Goal: Task Accomplishment & Management: Use online tool/utility

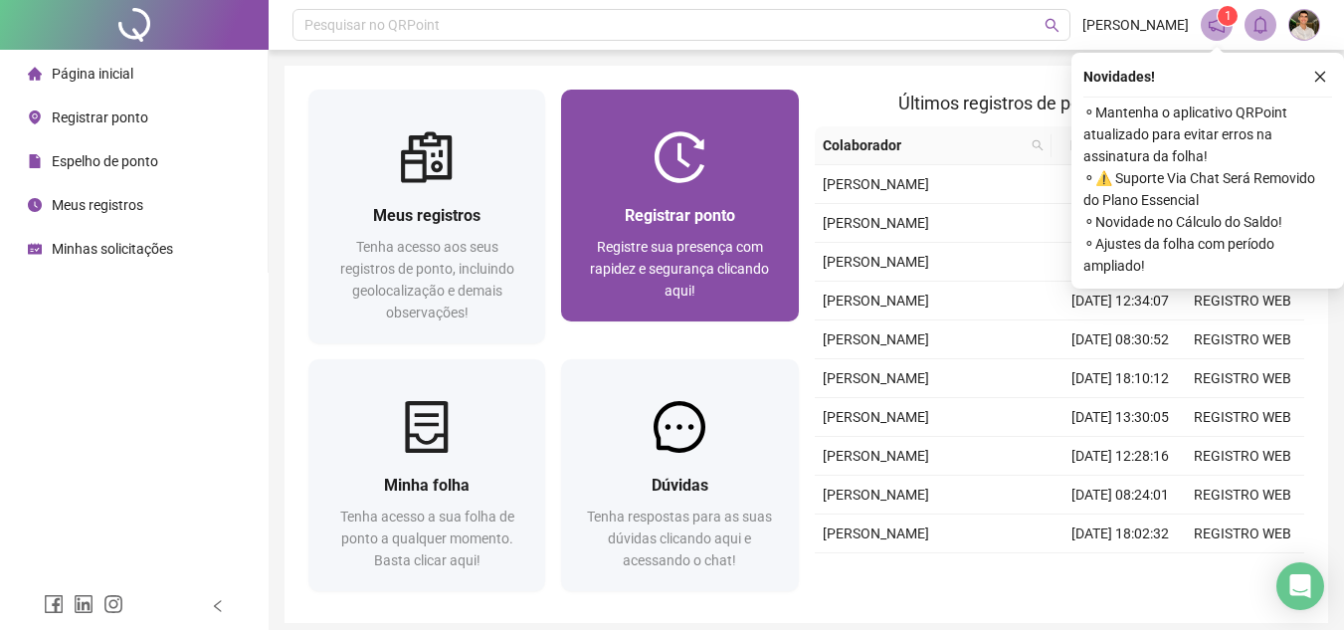
click at [745, 137] on div at bounding box center [679, 157] width 237 height 52
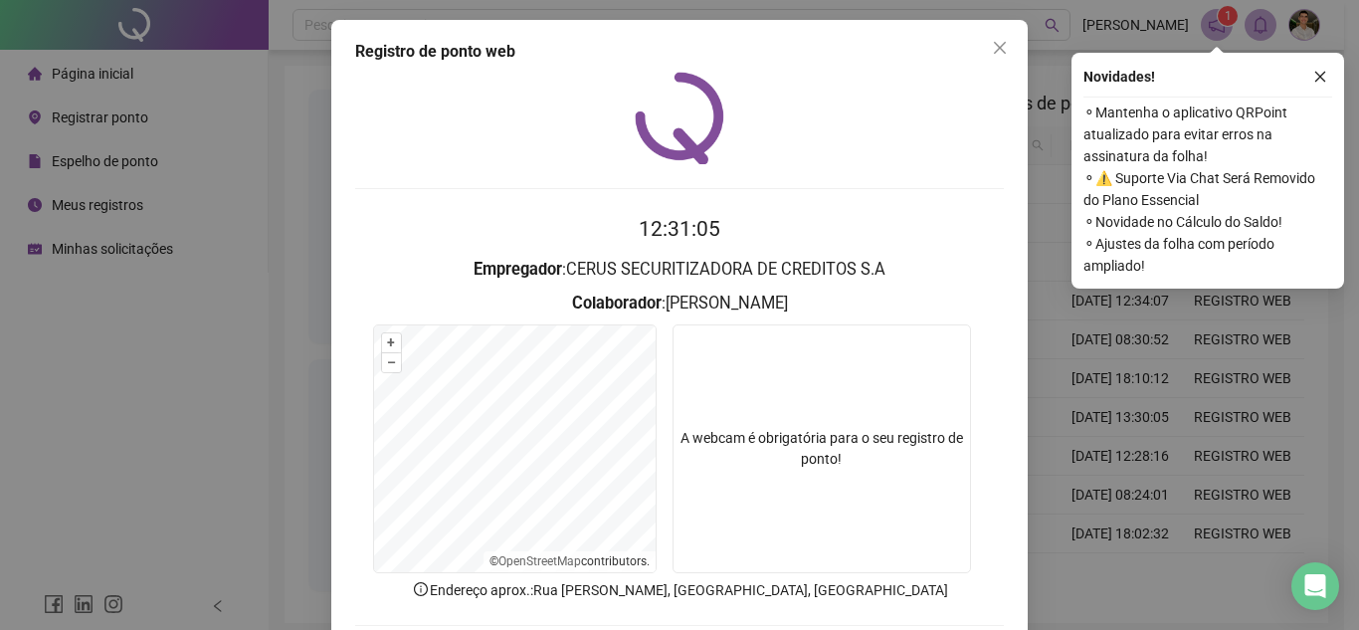
scroll to position [103, 0]
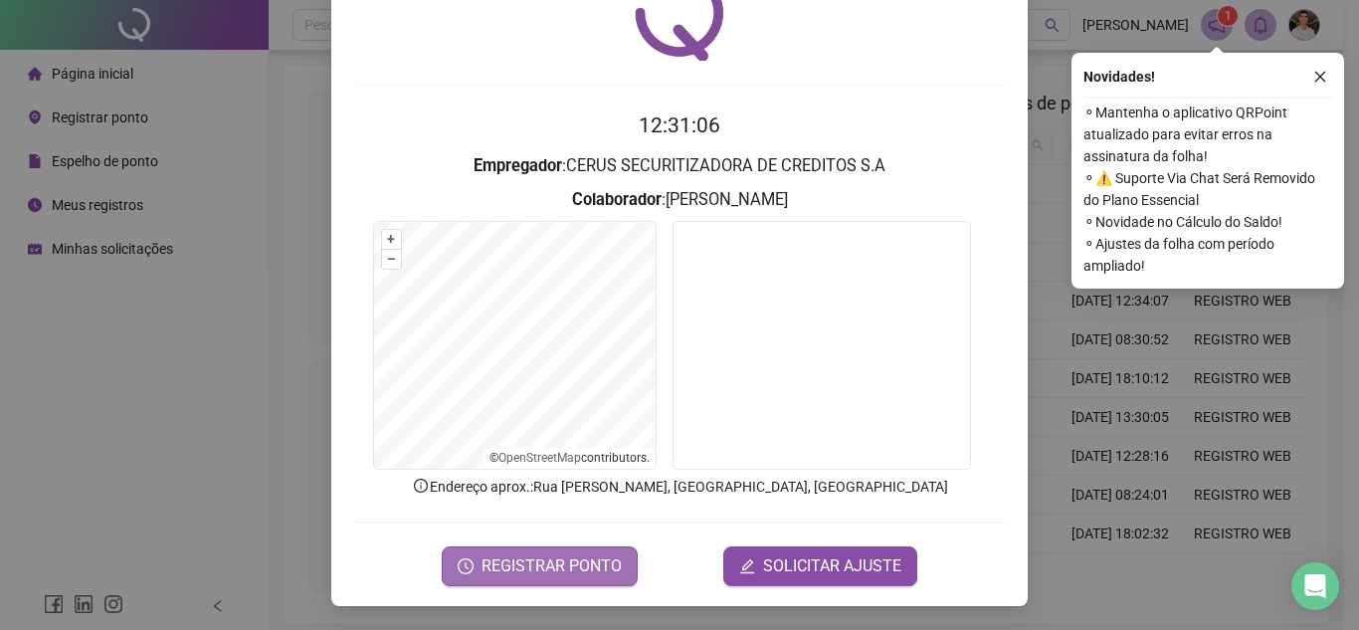
click at [562, 571] on span "REGISTRAR PONTO" at bounding box center [551, 566] width 140 height 24
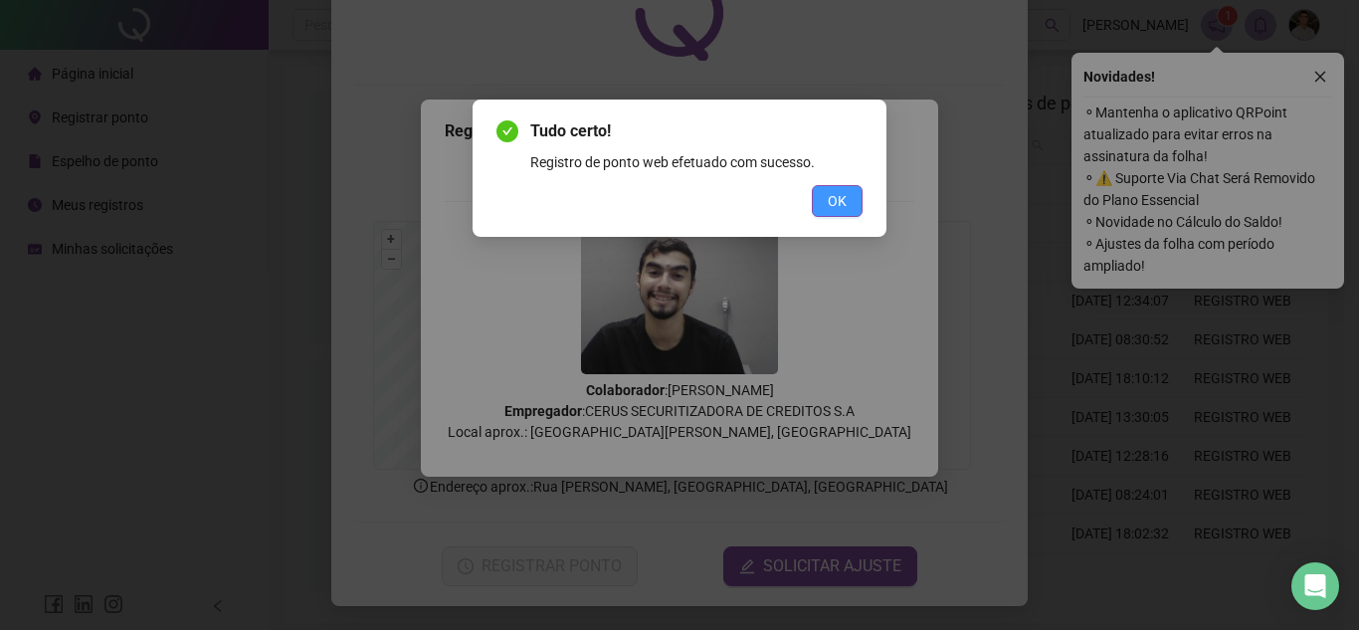
click at [841, 205] on span "OK" at bounding box center [836, 201] width 19 height 22
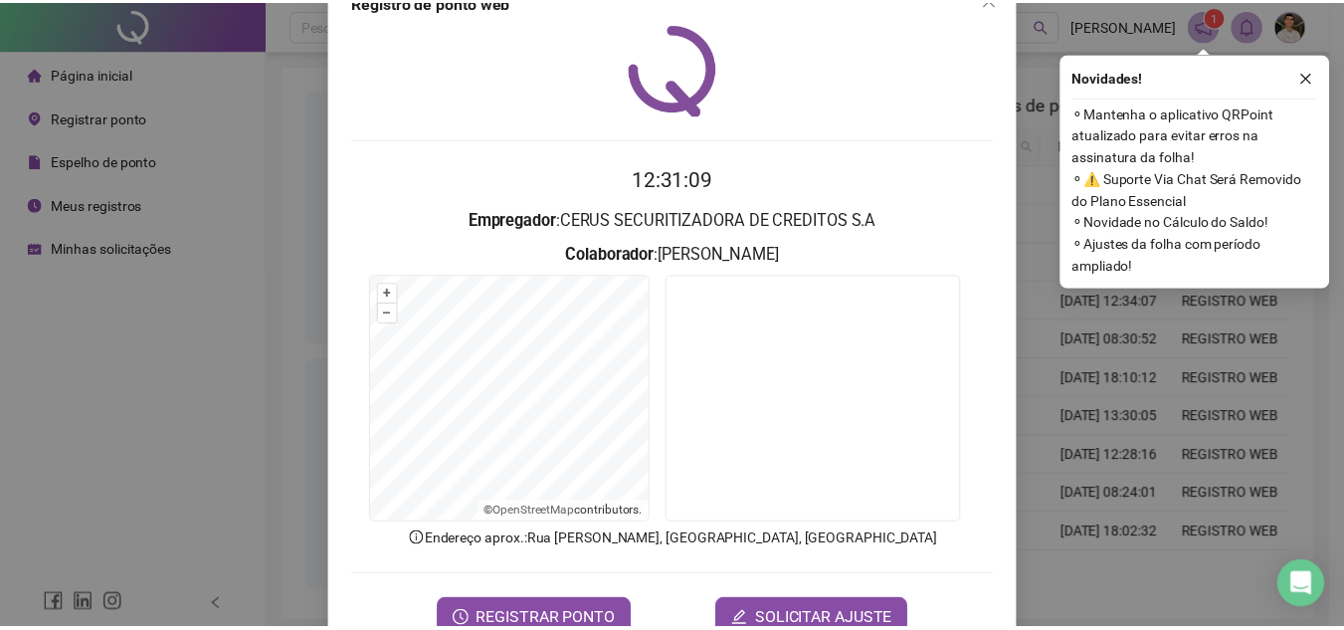
scroll to position [0, 0]
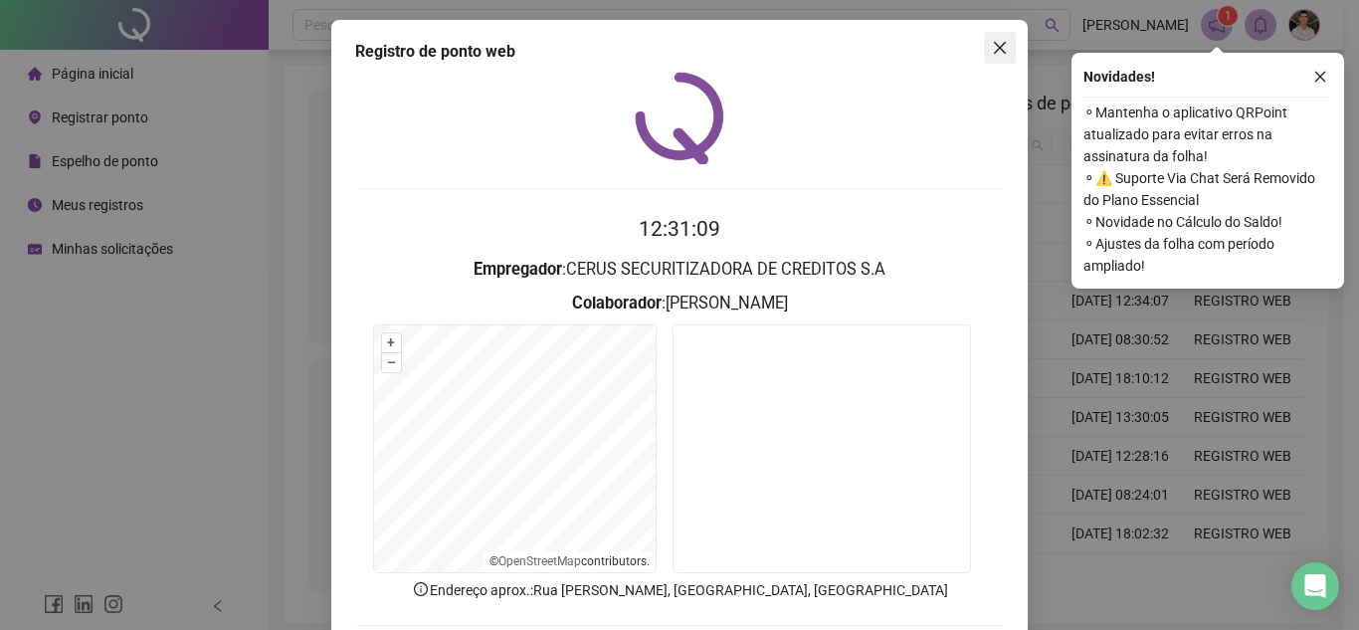
click at [992, 45] on icon "close" at bounding box center [1000, 48] width 16 height 16
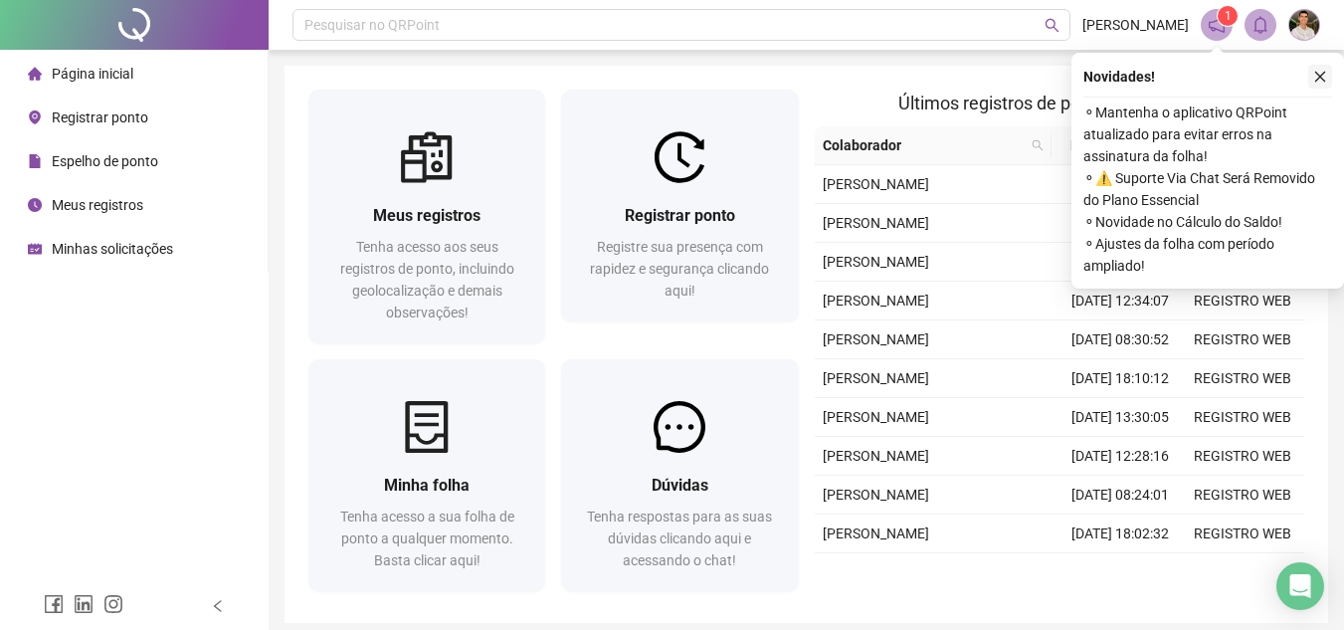
click at [1327, 72] on button "button" at bounding box center [1320, 77] width 24 height 24
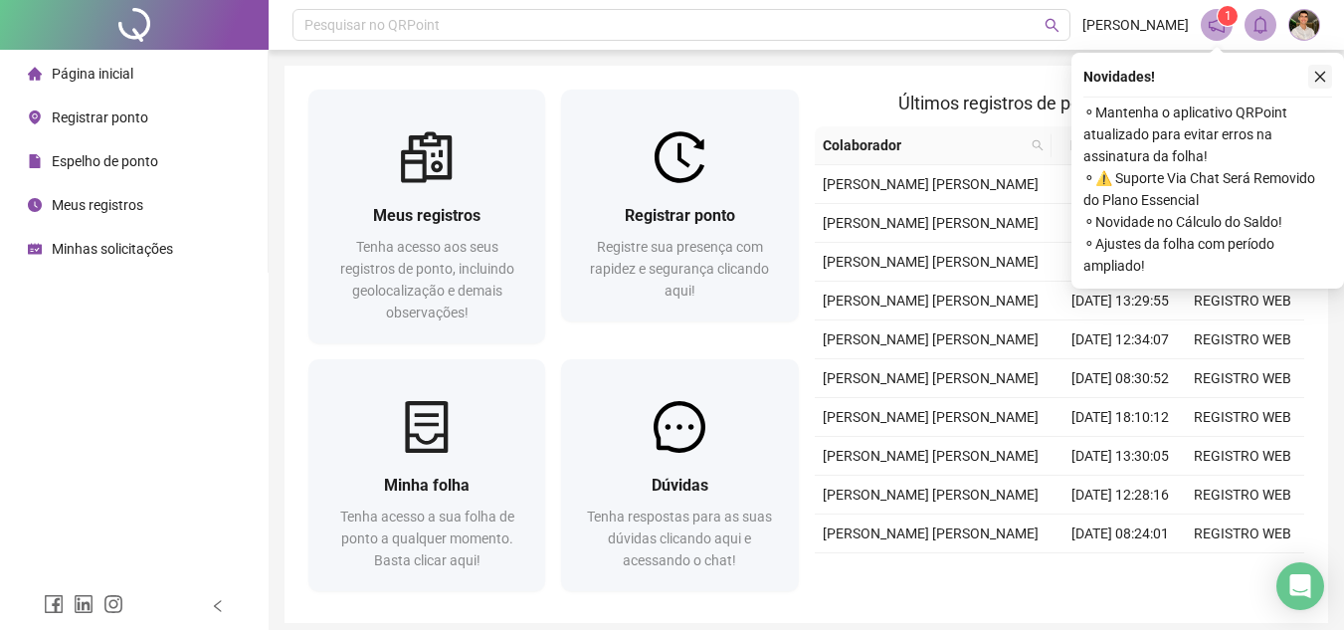
click at [1317, 70] on icon "close" at bounding box center [1320, 77] width 14 height 14
